Goal: Information Seeking & Learning: Compare options

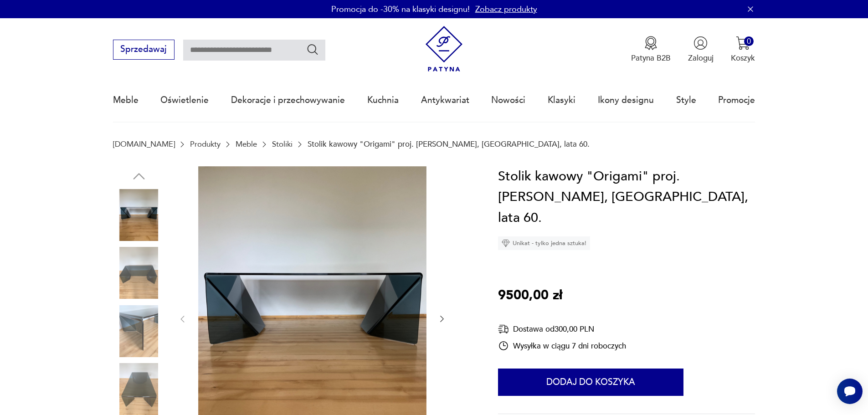
click at [148, 227] on img at bounding box center [139, 215] width 52 height 52
click at [151, 330] on img at bounding box center [139, 331] width 52 height 52
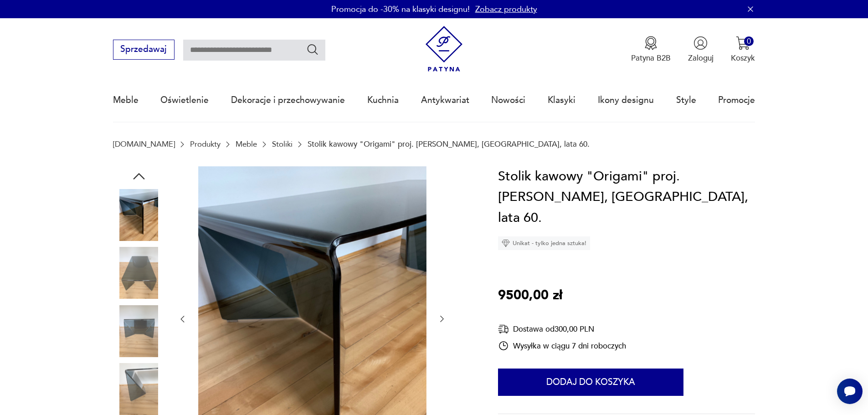
click at [140, 378] on img at bounding box center [139, 389] width 52 height 52
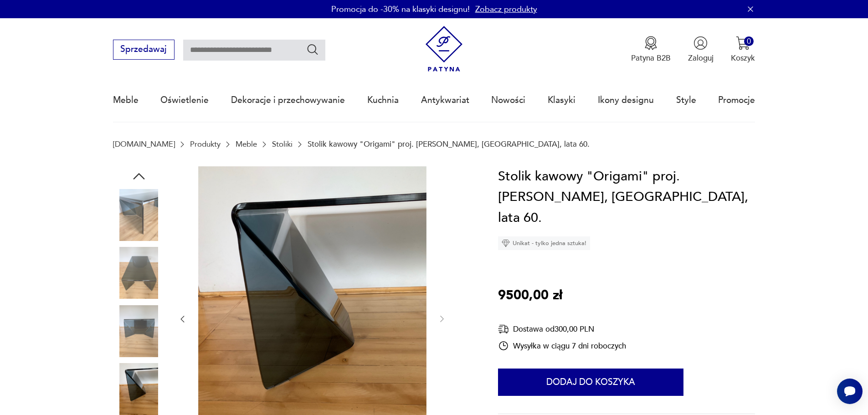
click at [135, 275] on img at bounding box center [139, 273] width 52 height 52
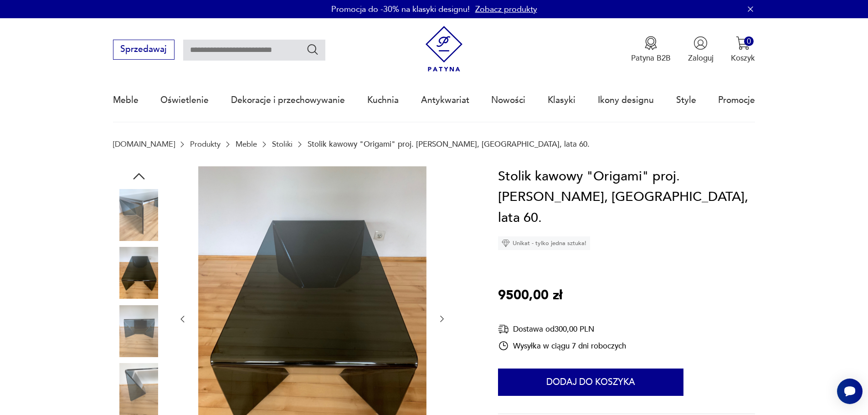
click at [151, 222] on img at bounding box center [139, 215] width 52 height 52
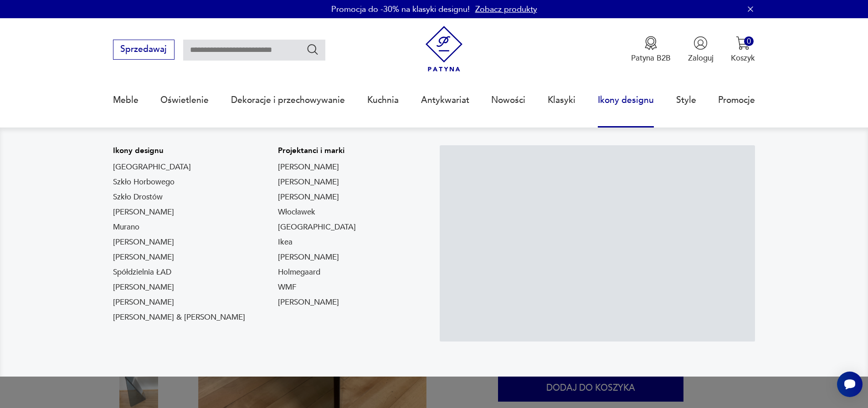
click at [612, 97] on link "Ikony designu" at bounding box center [626, 100] width 56 height 42
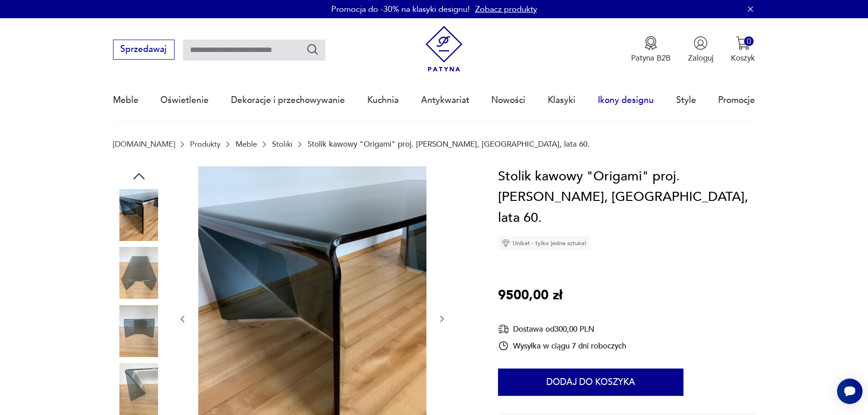
click at [609, 99] on link "Ikony designu" at bounding box center [626, 100] width 56 height 42
click at [629, 103] on link "Ikony designu" at bounding box center [626, 100] width 56 height 42
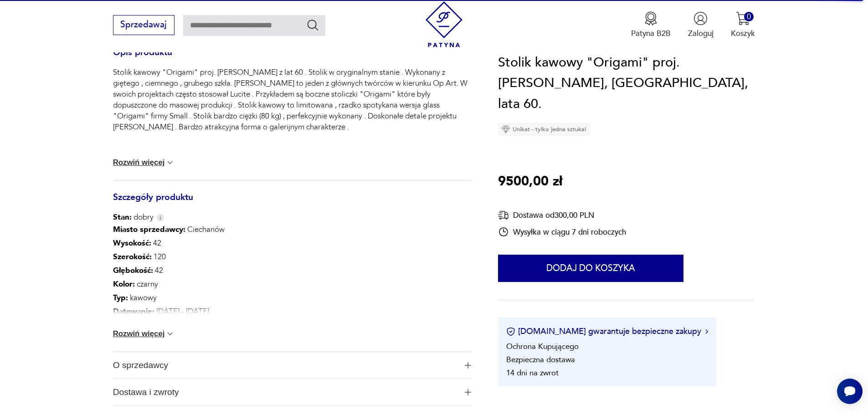
scroll to position [417, 0]
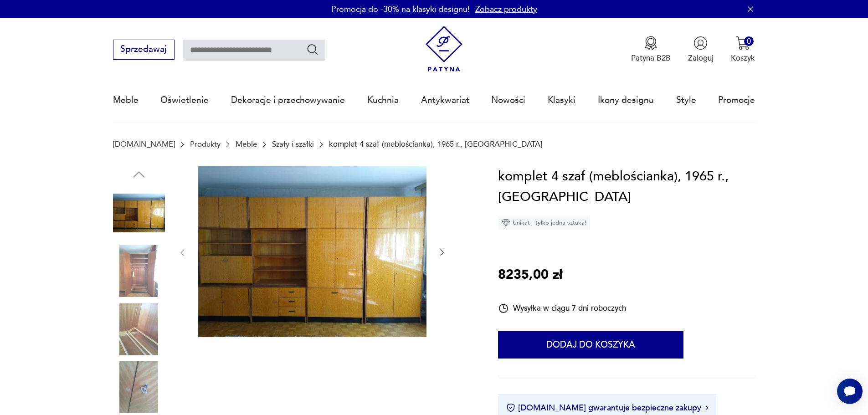
click at [443, 254] on icon "button" at bounding box center [441, 252] width 9 height 9
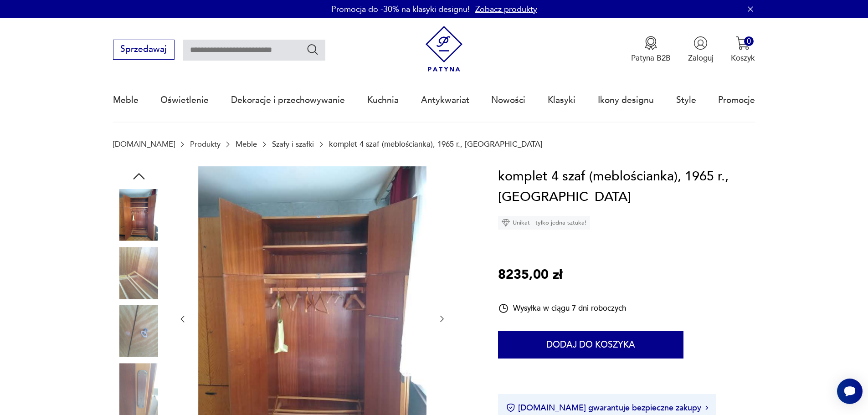
click at [443, 254] on div at bounding box center [312, 319] width 269 height 306
click at [443, 312] on div at bounding box center [312, 319] width 269 height 306
click at [442, 317] on icon "button" at bounding box center [441, 318] width 9 height 9
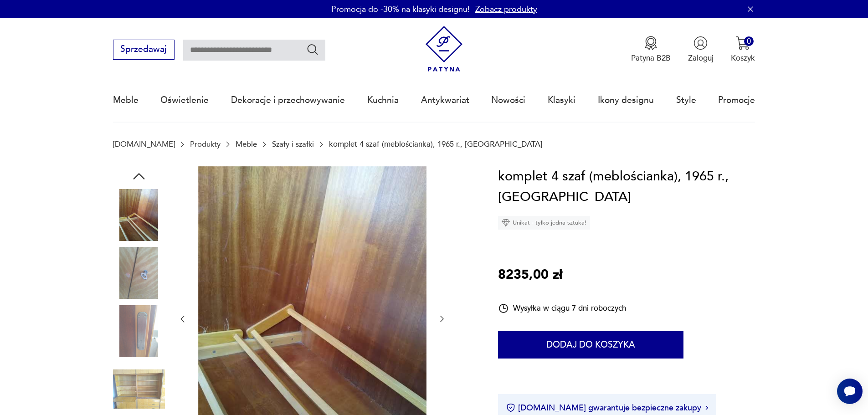
click at [443, 317] on icon "button" at bounding box center [441, 318] width 9 height 9
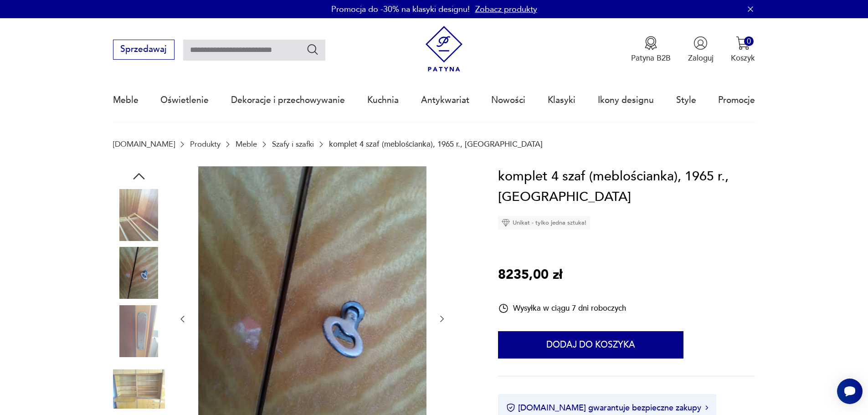
click at [443, 317] on icon "button" at bounding box center [441, 318] width 9 height 9
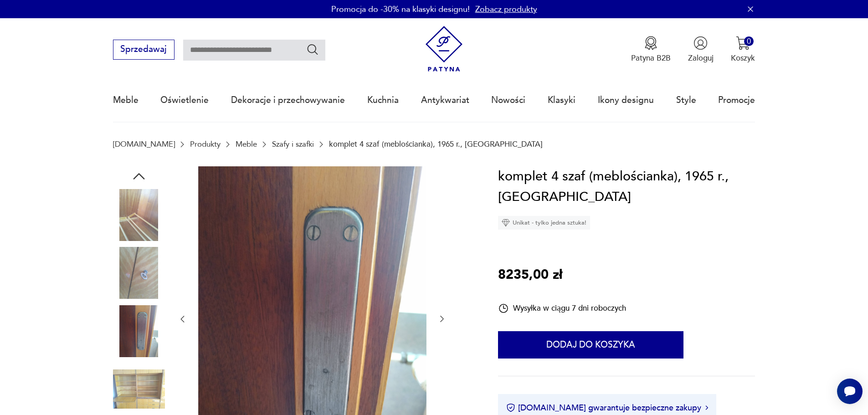
click at [443, 317] on icon "button" at bounding box center [441, 318] width 9 height 9
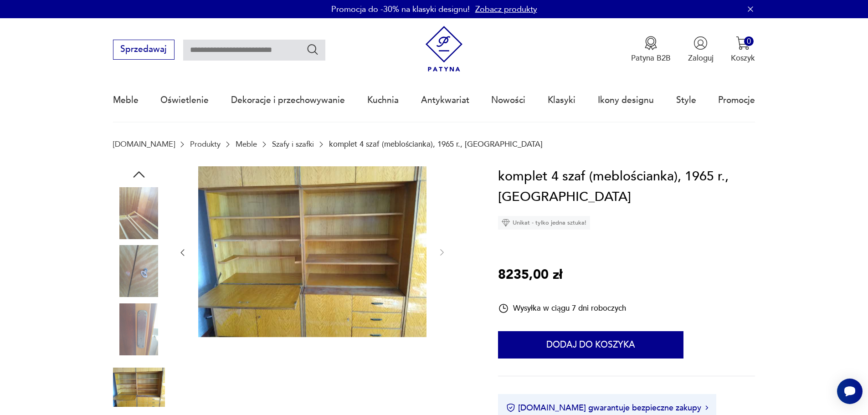
click at [443, 317] on div at bounding box center [312, 252] width 269 height 173
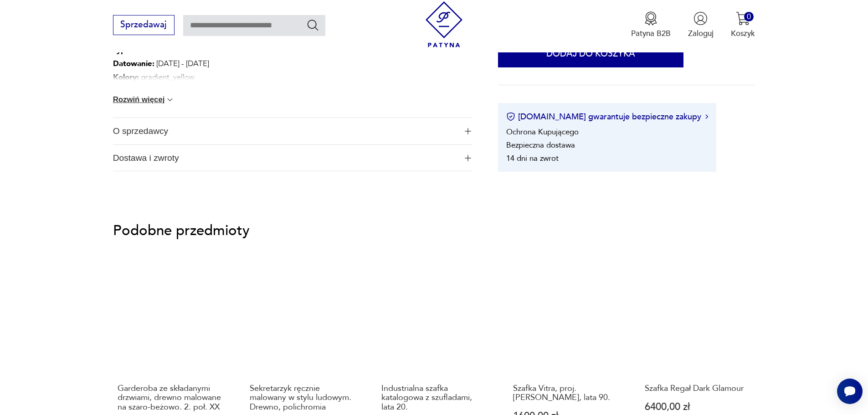
scroll to position [755, 0]
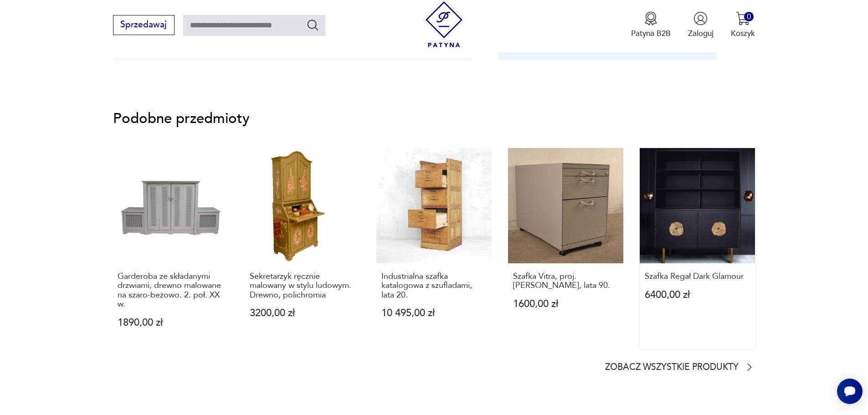
click at [698, 203] on link "Szafka Regał Dark Glamour 6400,00 zł" at bounding box center [697, 248] width 115 height 201
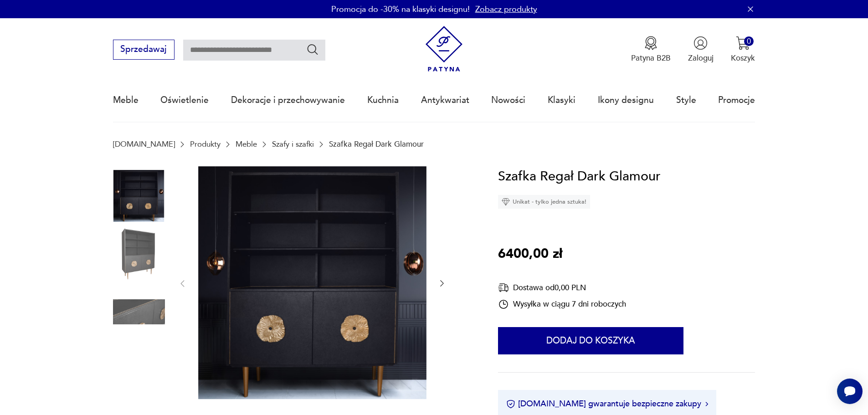
click at [443, 288] on icon "button" at bounding box center [441, 283] width 9 height 9
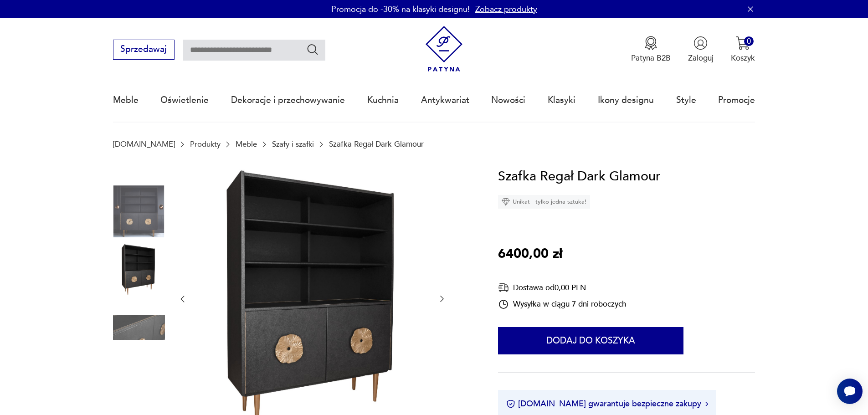
click at [443, 288] on div at bounding box center [312, 299] width 269 height 266
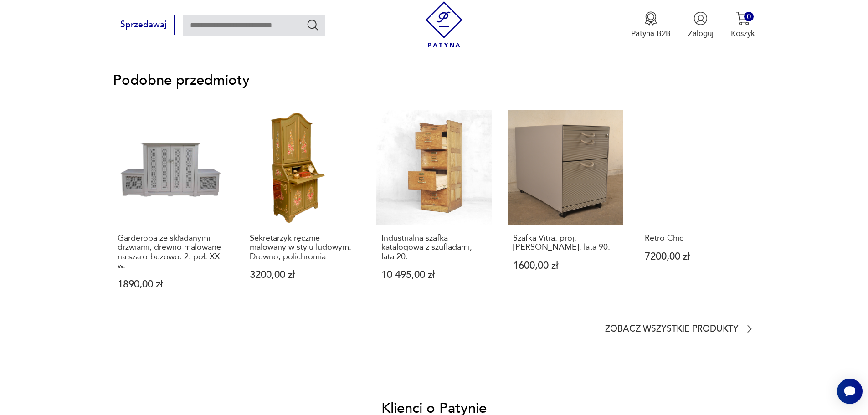
scroll to position [760, 0]
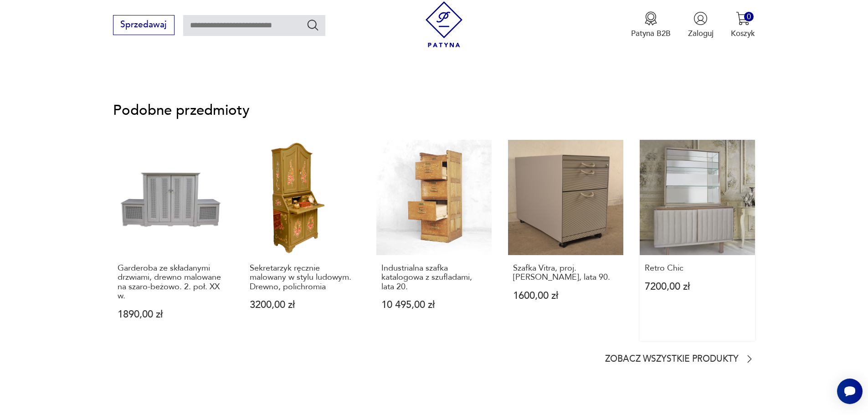
click at [672, 201] on link "Retro Chic 7200,00 zł" at bounding box center [697, 240] width 115 height 201
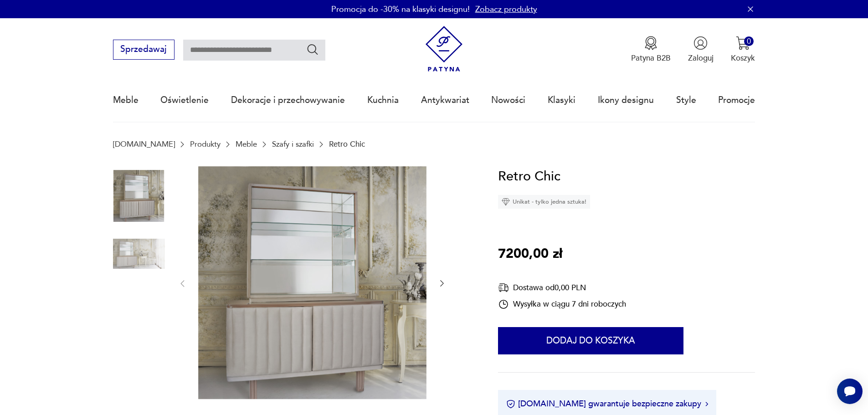
click at [444, 278] on button "button" at bounding box center [441, 283] width 9 height 11
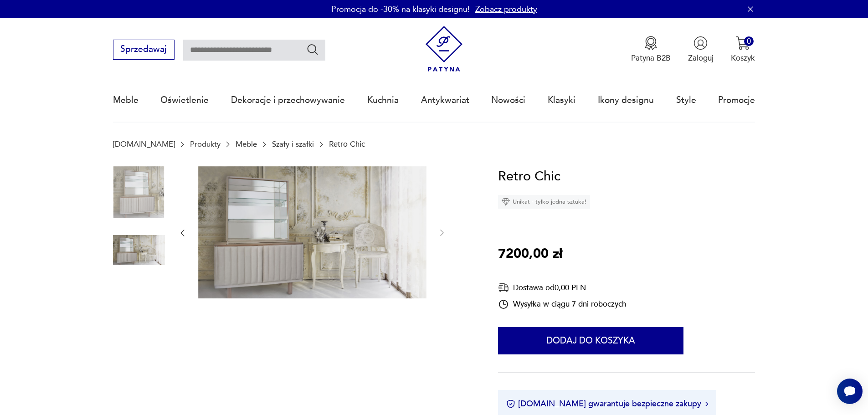
click at [444, 278] on div at bounding box center [312, 233] width 269 height 134
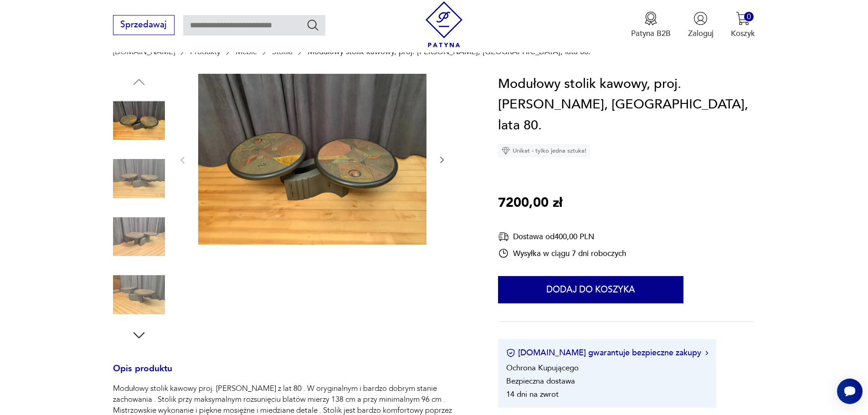
scroll to position [110, 0]
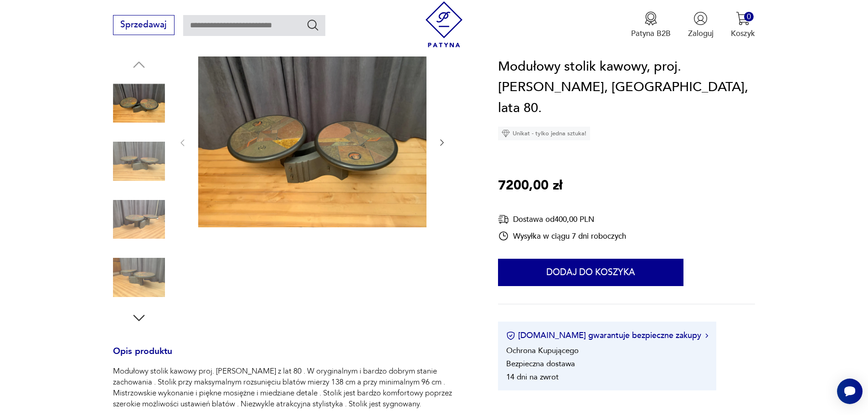
click at [147, 276] on img at bounding box center [139, 278] width 52 height 52
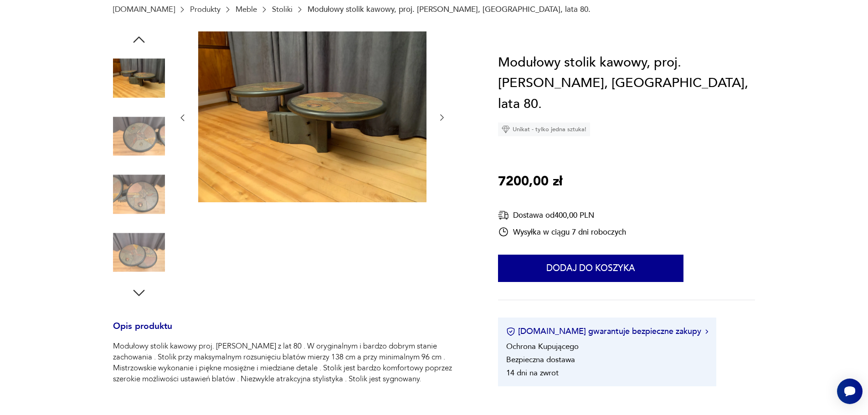
scroll to position [0, 0]
